Goal: Navigation & Orientation: Find specific page/section

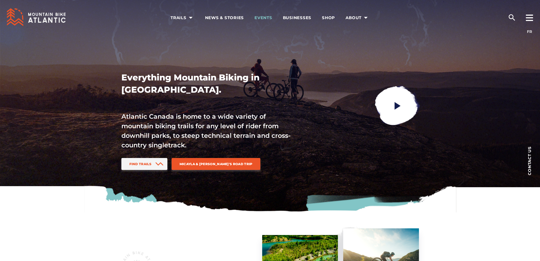
click at [261, 15] on link "Events" at bounding box center [263, 17] width 18 height 35
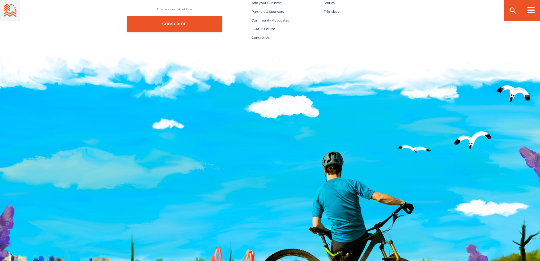
scroll to position [1062, 0]
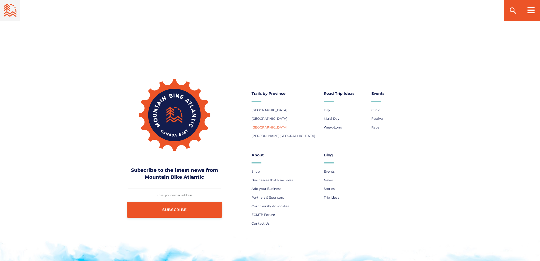
click at [266, 129] on span "[GEOGRAPHIC_DATA]" at bounding box center [269, 127] width 36 height 4
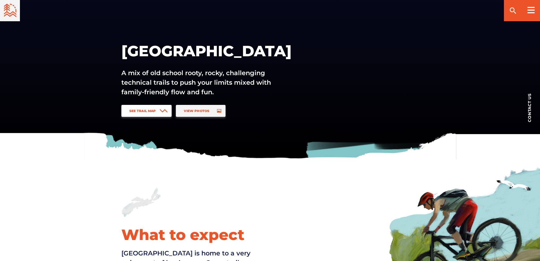
click at [158, 113] on link "See Trail Map" at bounding box center [146, 111] width 50 height 12
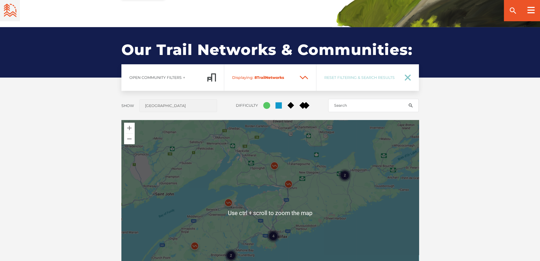
scroll to position [340, 0]
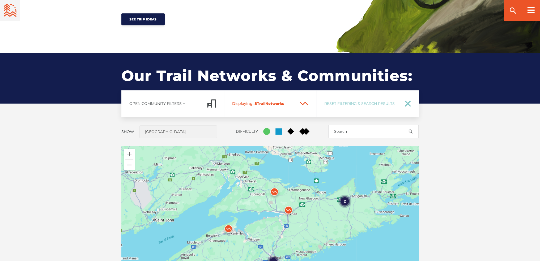
click at [493, 147] on div "Our Trails & Communities: Our Trail Networks & Communities: Open Community Filt…" at bounding box center [270, 215] width 540 height 325
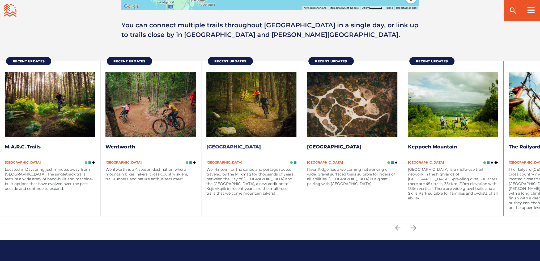
scroll to position [685, 0]
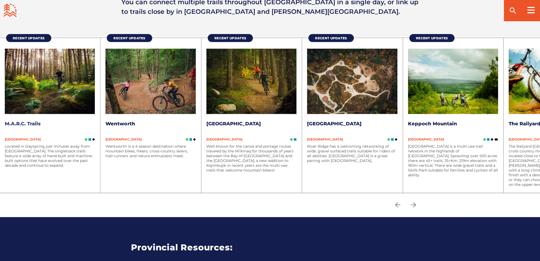
drag, startPoint x: 26, startPoint y: 127, endPoint x: 21, endPoint y: 120, distance: 8.9
drag, startPoint x: 21, startPoint y: 120, endPoint x: 14, endPoint y: 124, distance: 7.5
click at [14, 124] on link "M.A.R.C. Trails" at bounding box center [23, 124] width 36 height 6
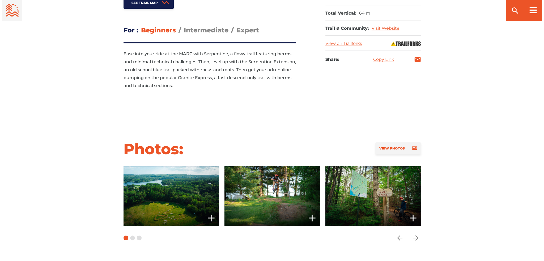
scroll to position [398, 0]
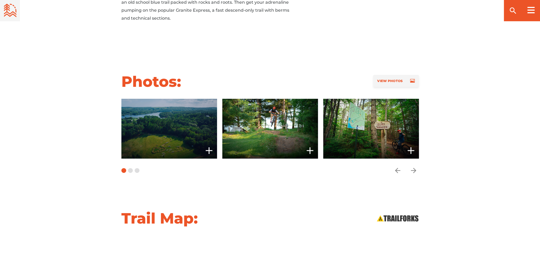
click at [161, 121] on span at bounding box center [169, 129] width 96 height 60
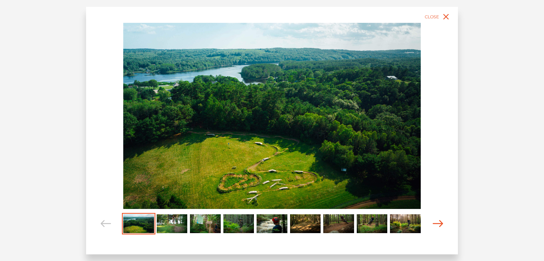
click at [439, 222] on icon "Carousel Navigation" at bounding box center [438, 223] width 11 height 7
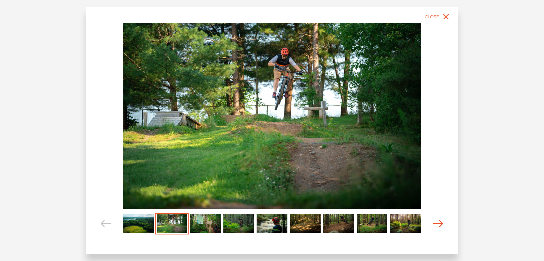
click at [439, 222] on icon "Carousel Navigation" at bounding box center [438, 223] width 11 height 7
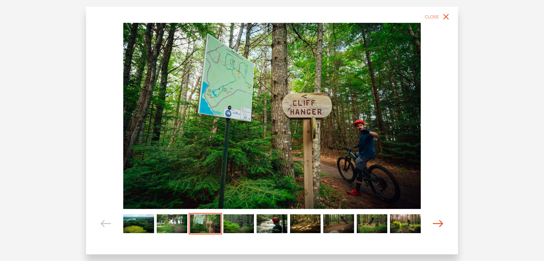
click at [439, 222] on icon "Carousel Navigation" at bounding box center [438, 223] width 11 height 7
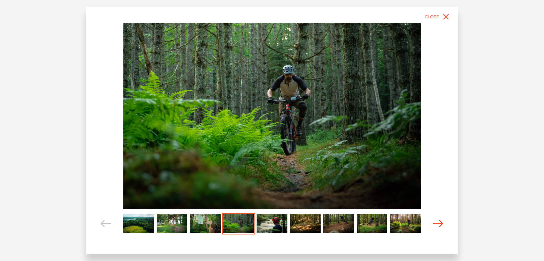
click at [439, 222] on icon "Carousel Navigation" at bounding box center [438, 223] width 11 height 7
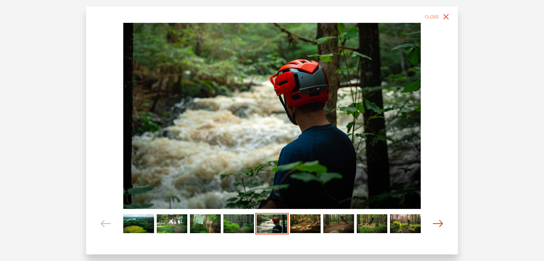
click at [439, 222] on icon "Carousel Navigation" at bounding box center [438, 223] width 11 height 7
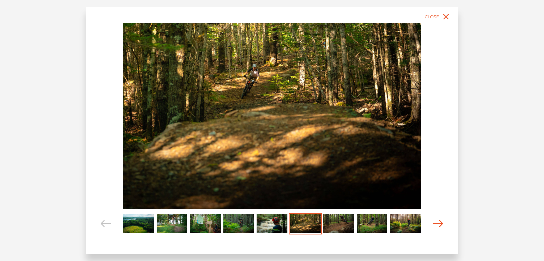
click at [439, 222] on icon "Carousel Navigation" at bounding box center [438, 223] width 11 height 7
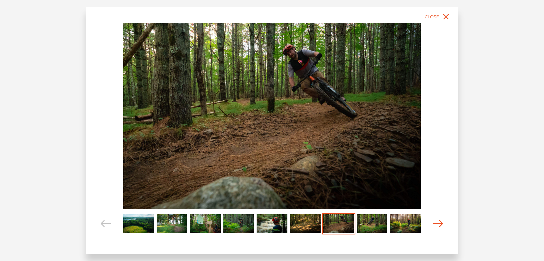
click at [439, 222] on icon "Carousel Navigation" at bounding box center [438, 223] width 11 height 7
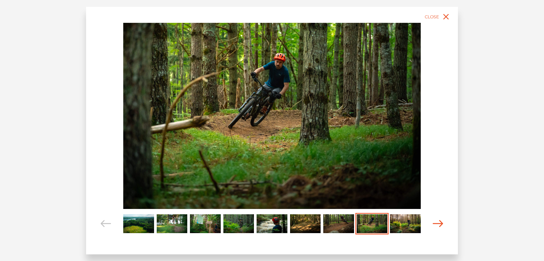
click at [439, 222] on icon "Carousel Navigation" at bounding box center [438, 223] width 11 height 7
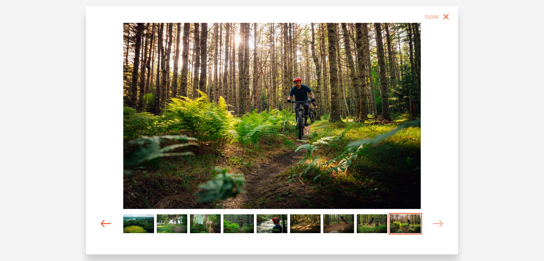
click at [107, 223] on icon "Carousel Navigation" at bounding box center [106, 223] width 11 height 7
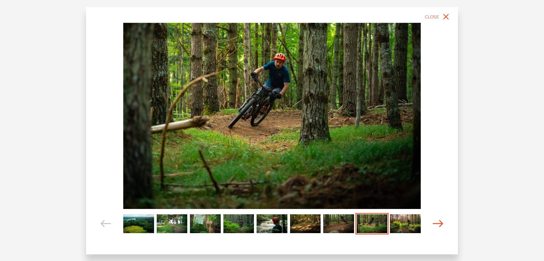
click at [438, 223] on icon "Carousel Navigation" at bounding box center [438, 223] width 11 height 7
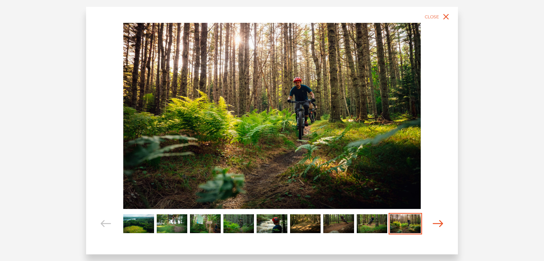
click at [439, 223] on icon "Carousel Navigation" at bounding box center [438, 223] width 11 height 7
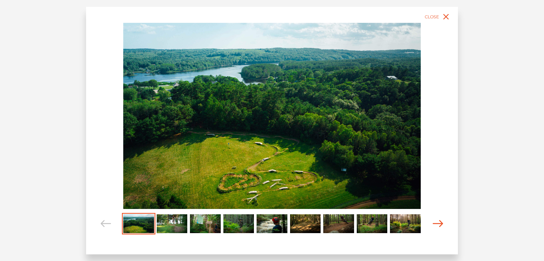
click at [439, 223] on icon "Carousel Navigation" at bounding box center [438, 223] width 11 height 7
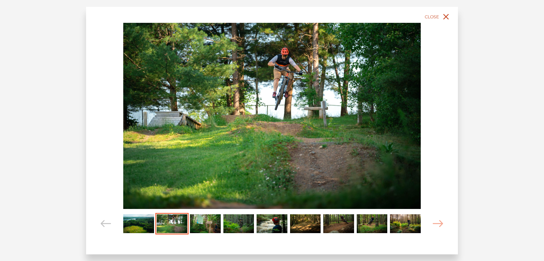
click at [439, 15] on span "Close" at bounding box center [432, 16] width 14 height 5
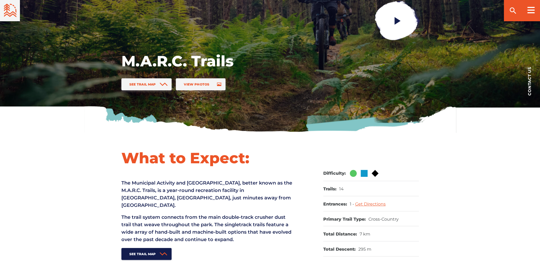
scroll to position [0, 0]
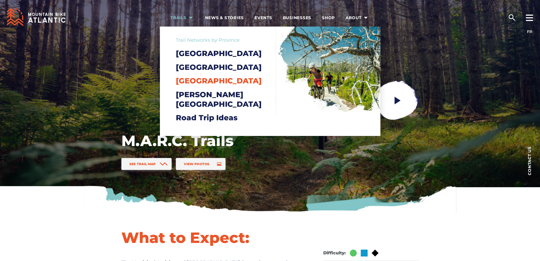
click at [195, 85] on span "[GEOGRAPHIC_DATA]" at bounding box center [219, 80] width 86 height 9
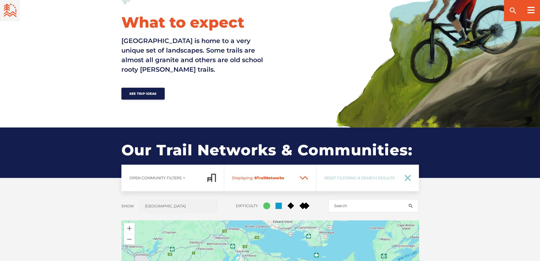
scroll to position [53, 0]
